Goal: Transaction & Acquisition: Purchase product/service

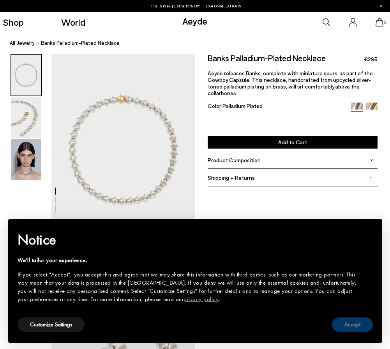
click at [351, 325] on button "Accept" at bounding box center [352, 324] width 41 height 14
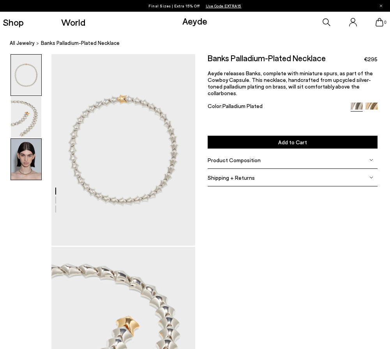
click at [30, 170] on img at bounding box center [26, 159] width 30 height 41
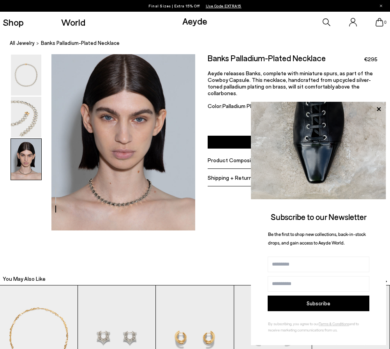
scroll to position [363, 0]
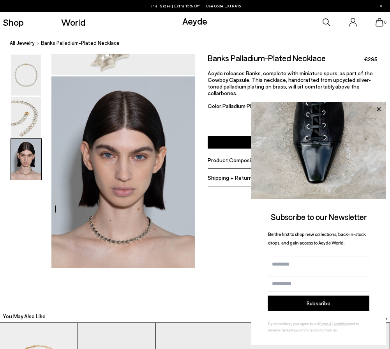
click at [380, 108] on icon at bounding box center [379, 109] width 4 height 4
click at [379, 110] on icon at bounding box center [379, 109] width 10 height 10
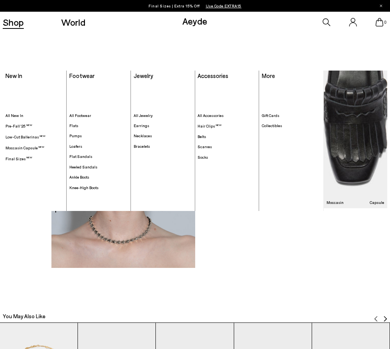
click at [9, 22] on link "Shop" at bounding box center [13, 22] width 21 height 9
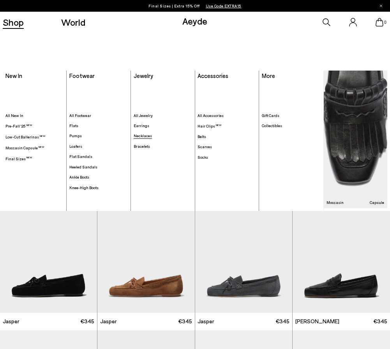
click at [142, 136] on span "Necklaces" at bounding box center [143, 135] width 18 height 5
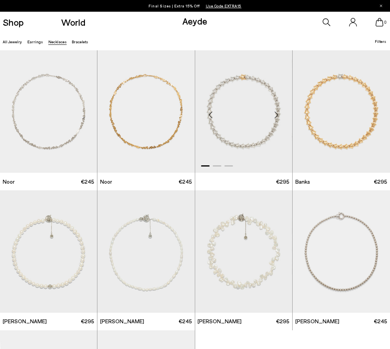
click at [240, 122] on img "1 / 3" at bounding box center [243, 111] width 97 height 122
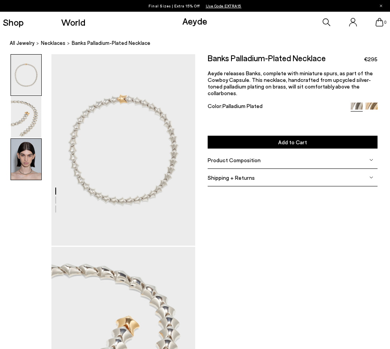
click at [24, 152] on img at bounding box center [26, 159] width 30 height 41
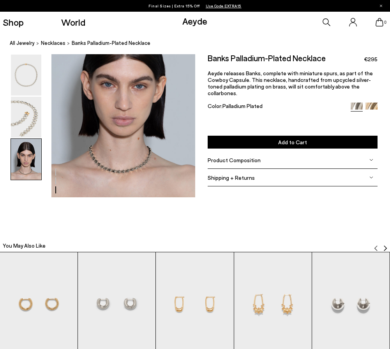
scroll to position [440, 0]
